Goal: Information Seeking & Learning: Learn about a topic

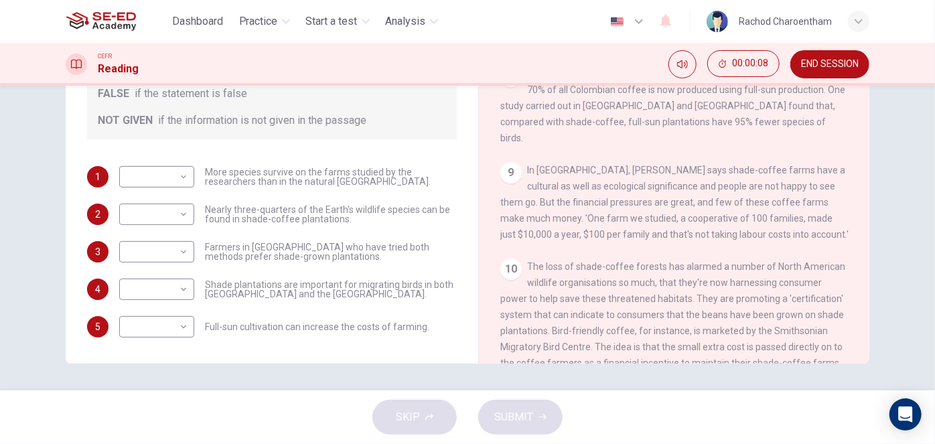
scroll to position [1005, 0]
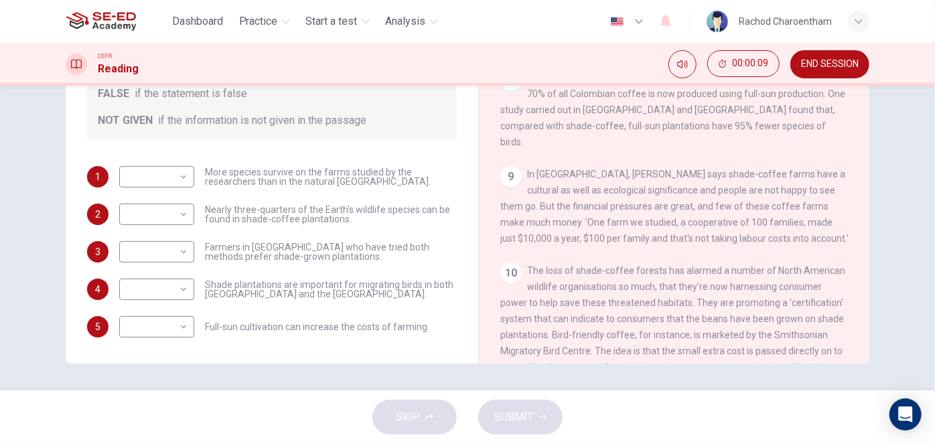
drag, startPoint x: 864, startPoint y: 231, endPoint x: 864, endPoint y: 135, distance: 95.7
click at [863, 135] on div "Natural Coffee and Cocoa CLICK TO ZOOM Click to Zoom 1 What's the connection be…" at bounding box center [673, 141] width 391 height 487
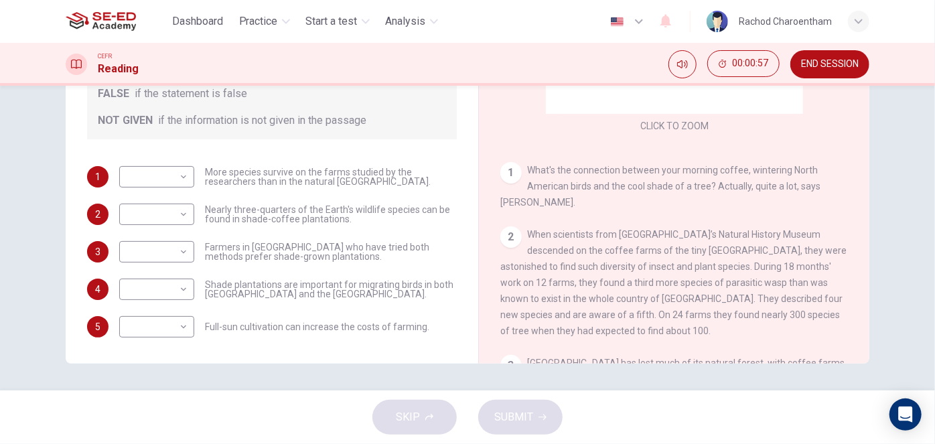
scroll to position [121, 0]
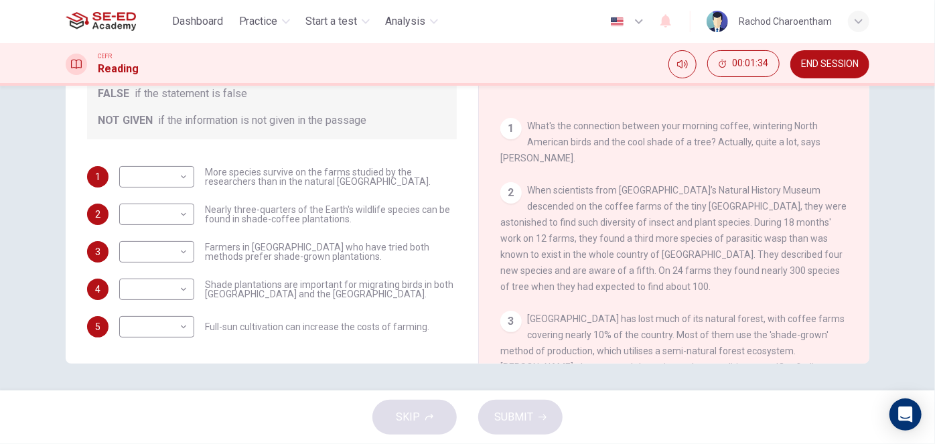
drag, startPoint x: 716, startPoint y: 243, endPoint x: 777, endPoint y: 242, distance: 60.3
click at [777, 242] on span "When scientists from [GEOGRAPHIC_DATA]’s Natural History Museum descended on th…" at bounding box center [673, 238] width 346 height 107
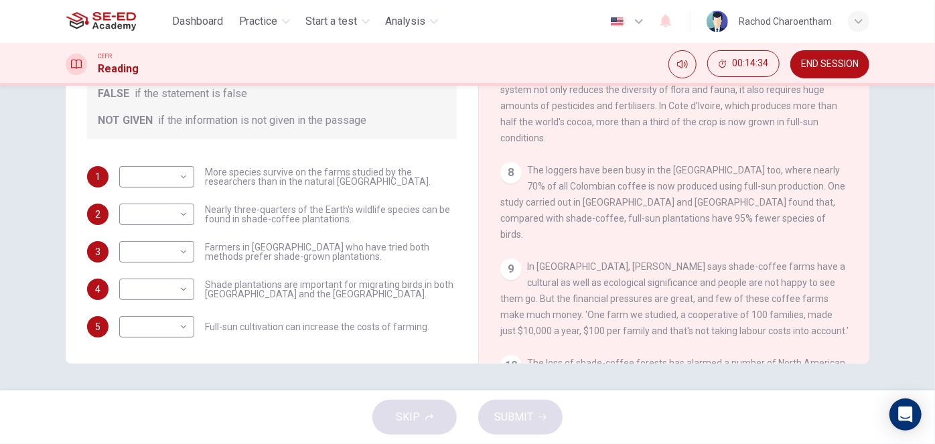
scroll to position [973, 0]
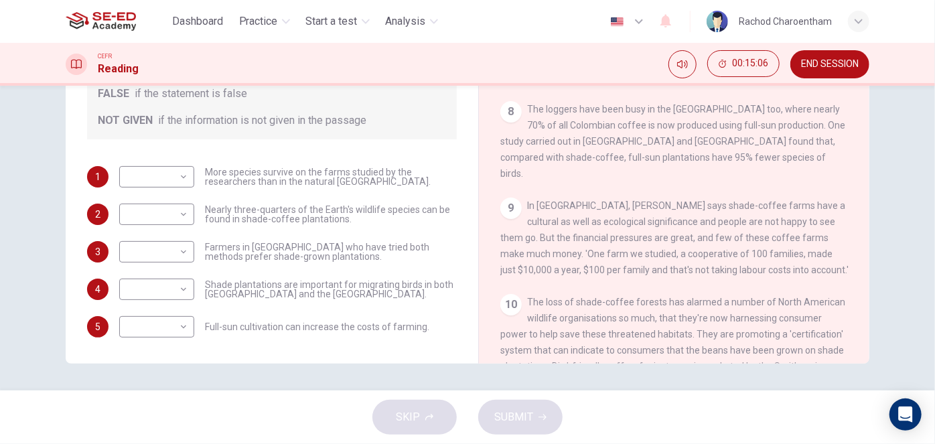
drag, startPoint x: 623, startPoint y: 228, endPoint x: 619, endPoint y: 218, distance: 10.8
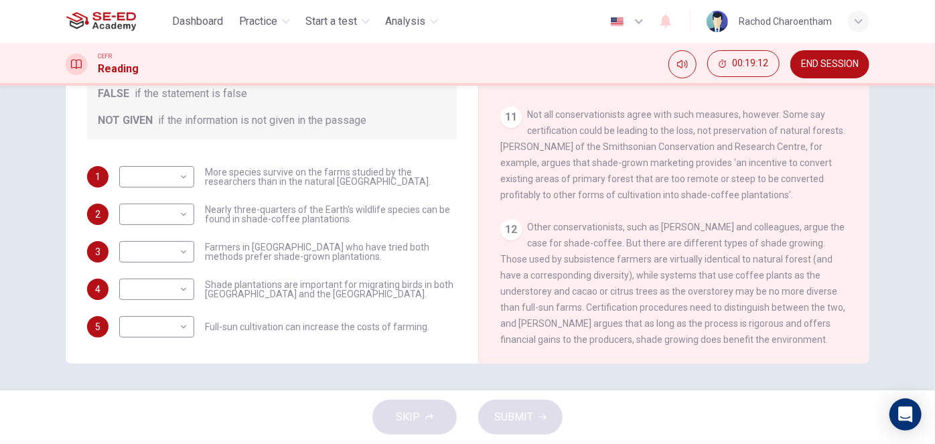
scroll to position [1309, 0]
drag, startPoint x: 624, startPoint y: 240, endPoint x: 794, endPoint y: 246, distance: 170.1
click at [794, 246] on div "12 Other conservationists, such as [PERSON_NAME] and colleagues, argue the case…" at bounding box center [674, 283] width 348 height 129
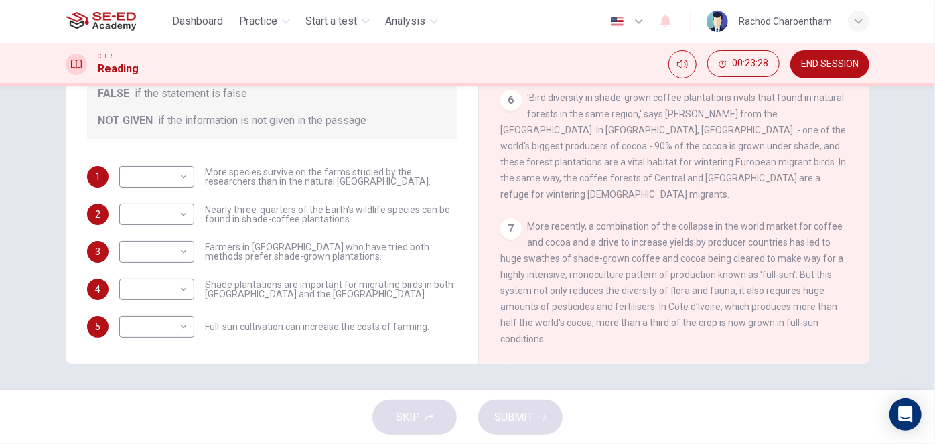
scroll to position [701, 0]
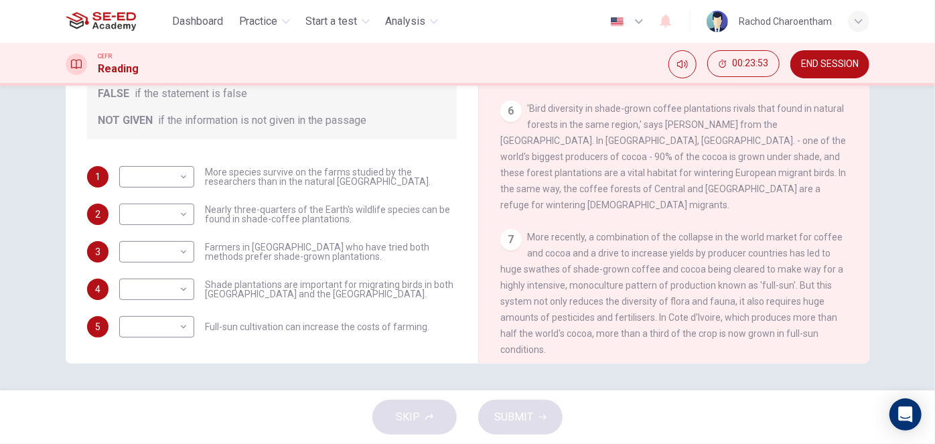
drag, startPoint x: 608, startPoint y: 143, endPoint x: 594, endPoint y: 157, distance: 19.9
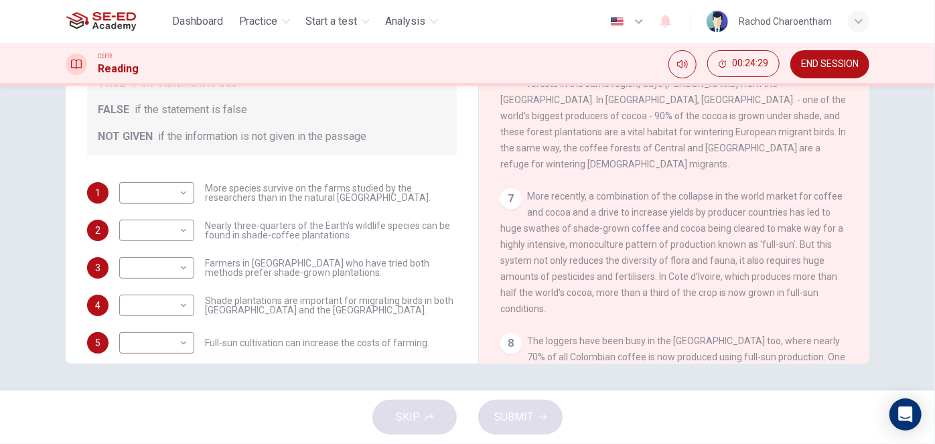
scroll to position [640, 0]
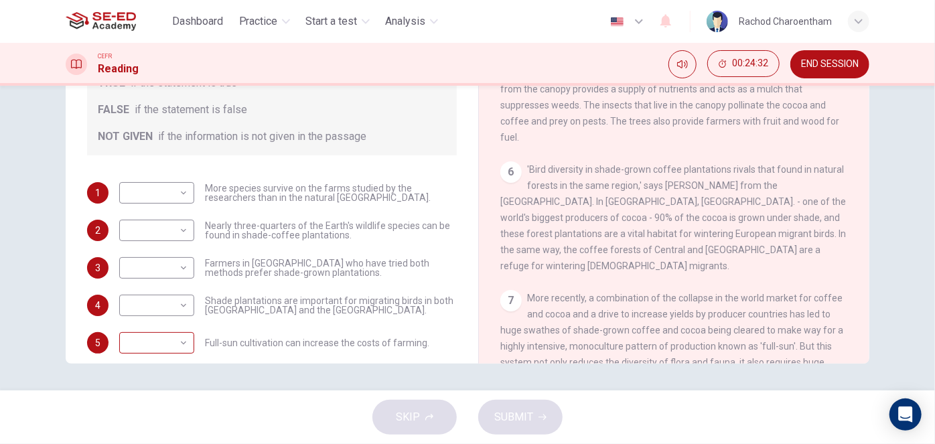
click at [169, 341] on body "This site uses cookies, as explained in our Privacy Policy . If you agree to th…" at bounding box center [467, 222] width 935 height 444
click at [171, 443] on div at bounding box center [467, 444] width 935 height 0
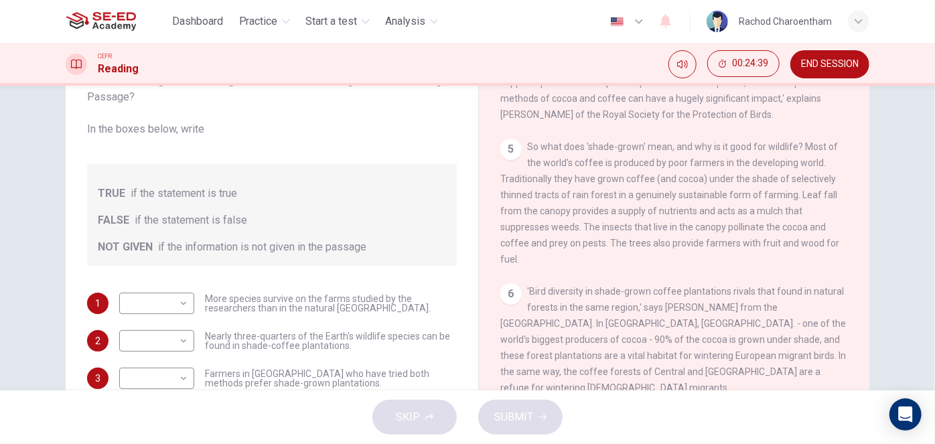
scroll to position [16, 0]
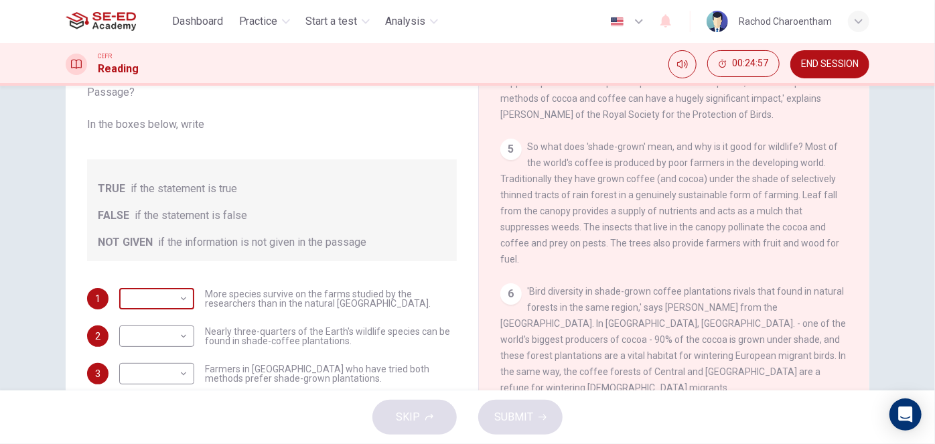
click at [173, 301] on body "This site uses cookies, as explained in our Privacy Policy . If you agree to th…" at bounding box center [467, 222] width 935 height 444
type input "FALSE"
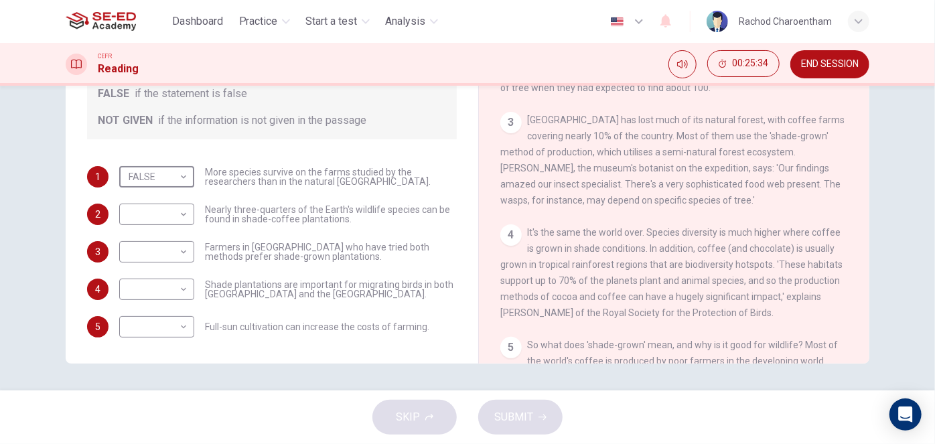
scroll to position [335, 0]
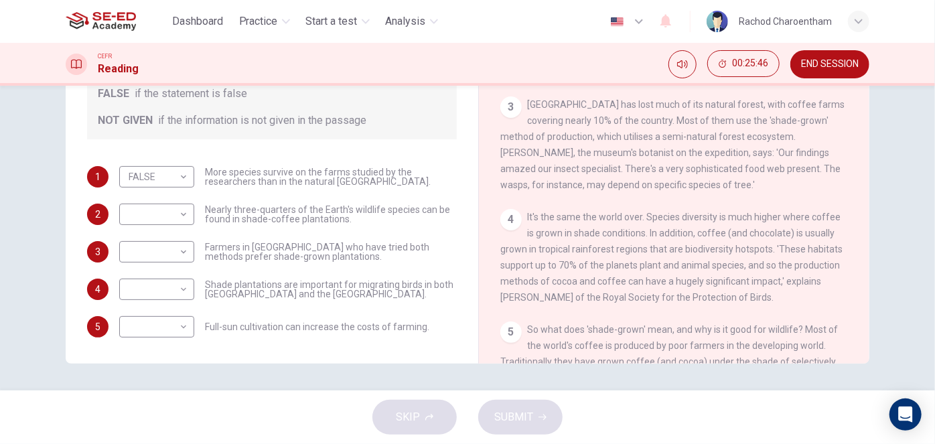
click at [408, 298] on div "​ ​ Shade plantations are important for migrating birds in both [GEOGRAPHIC_DAT…" at bounding box center [287, 288] width 337 height 21
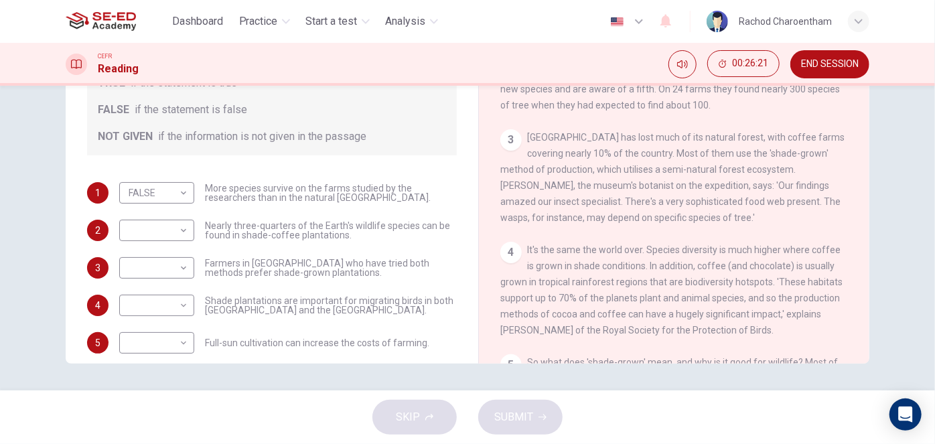
scroll to position [304, 0]
click at [592, 252] on span "It's the same the world over. Species diversity is much higher where coffee is …" at bounding box center [671, 288] width 342 height 91
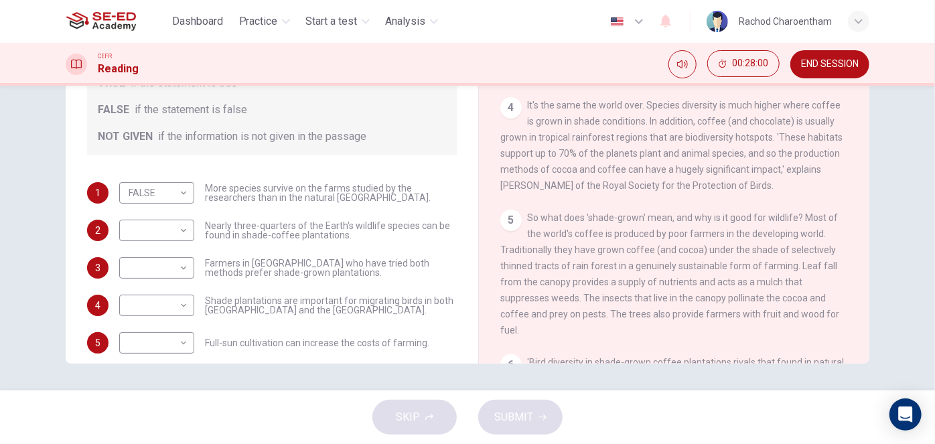
scroll to position [487, 0]
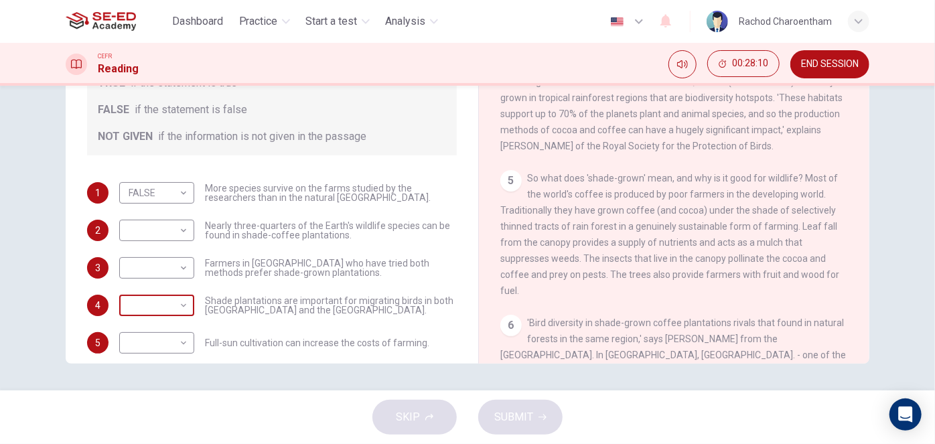
click at [175, 315] on body "This site uses cookies, as explained in our Privacy Policy . If you agree to th…" at bounding box center [467, 222] width 935 height 444
click at [179, 443] on li "TRUE" at bounding box center [467, 452] width 935 height 16
type input "TRUE"
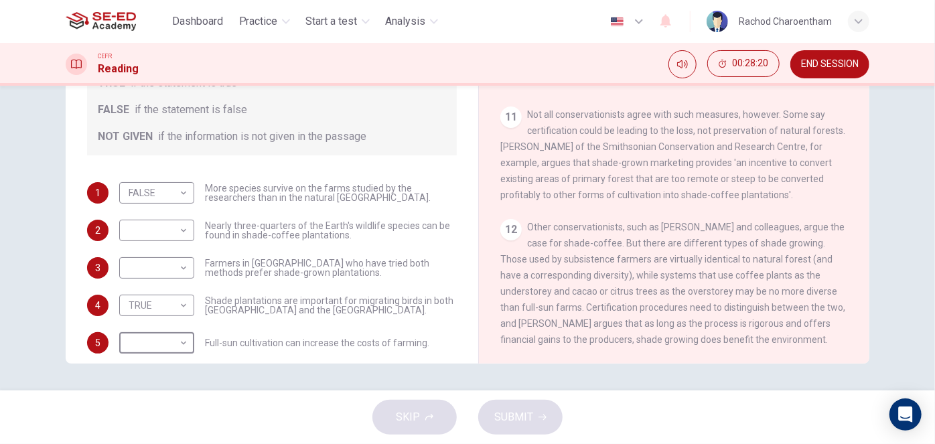
scroll to position [1309, 0]
click at [155, 268] on body "This site uses cookies, as explained in our Privacy Policy . If you agree to th…" at bounding box center [467, 222] width 935 height 444
click at [162, 443] on li "TRUE" at bounding box center [467, 452] width 935 height 16
type input "TRUE"
click at [167, 222] on body "This site uses cookies, as explained in our Privacy Policy . If you agree to th…" at bounding box center [467, 222] width 935 height 444
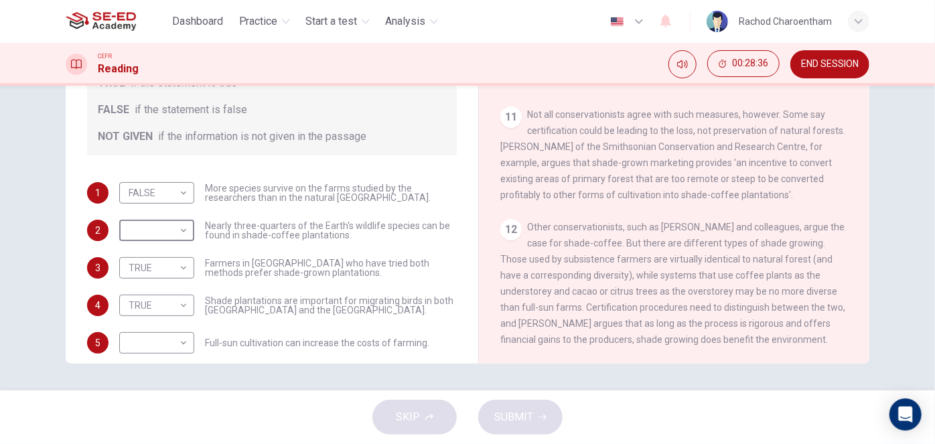
type input "FALSE"
click at [121, 355] on body "This site uses cookies, as explained in our Privacy Policy . If you agree to th…" at bounding box center [467, 222] width 935 height 444
click at [132, 443] on li "TRUE" at bounding box center [467, 452] width 935 height 16
type input "TRUE"
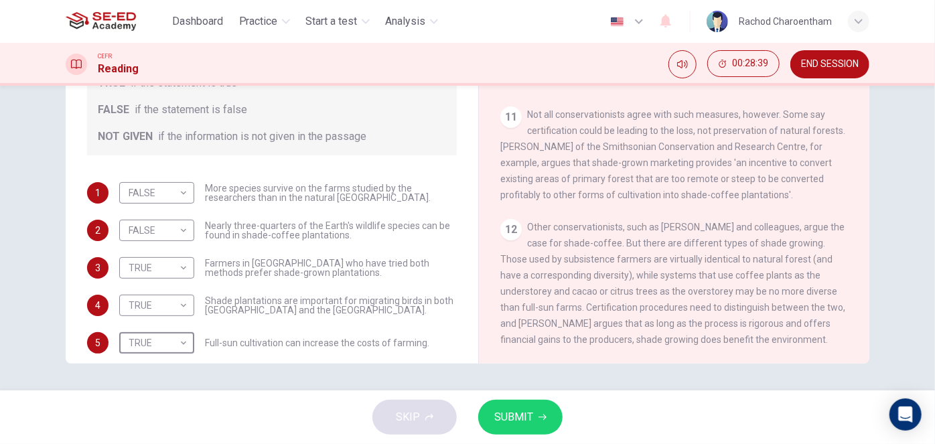
click at [543, 414] on icon "button" at bounding box center [542, 417] width 8 height 8
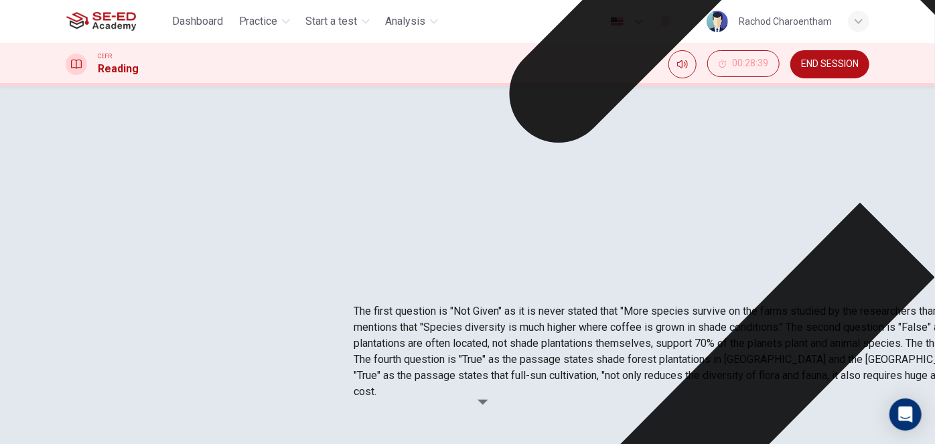
drag, startPoint x: 515, startPoint y: 409, endPoint x: 503, endPoint y: 472, distance: 63.9
